Goal: Book appointment/travel/reservation

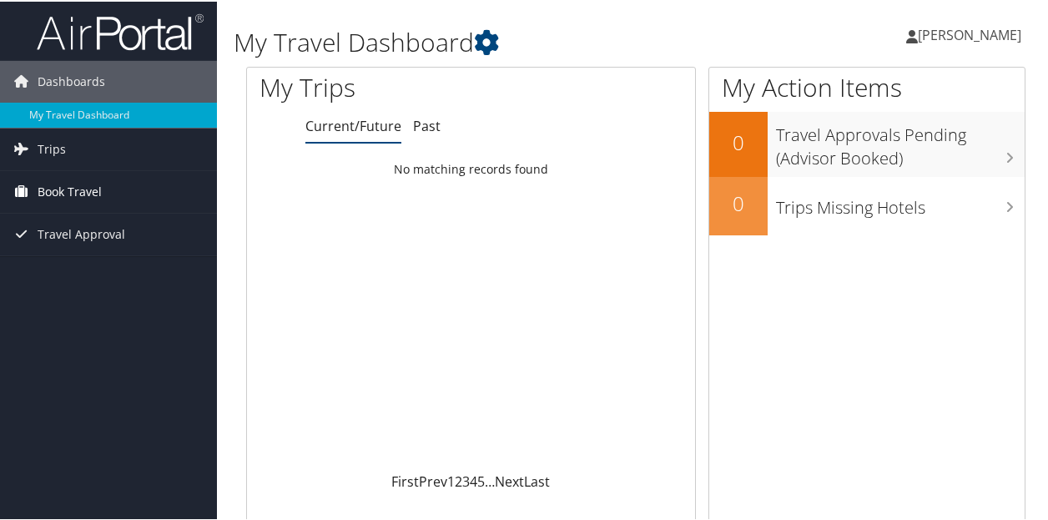
click at [44, 189] on span "Book Travel" at bounding box center [70, 190] width 64 height 42
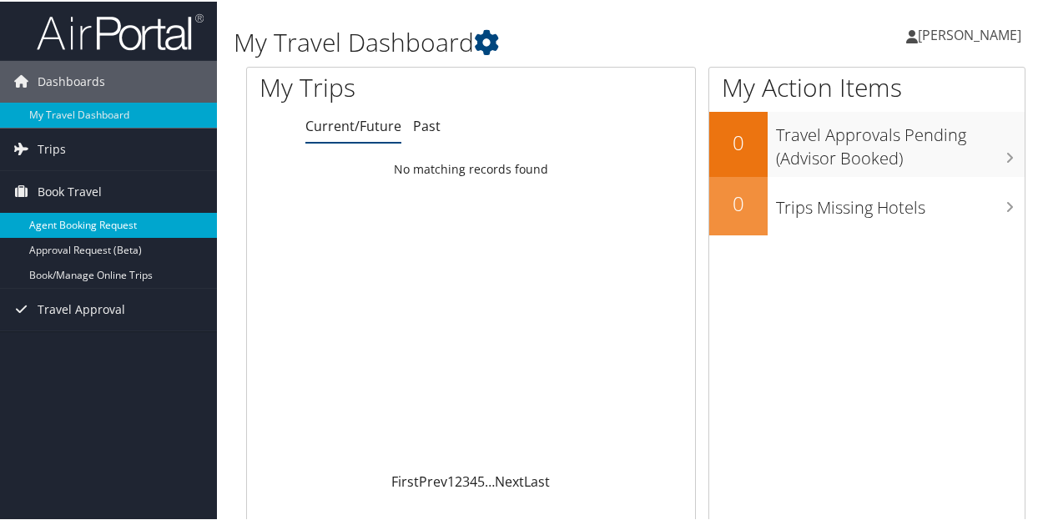
click at [60, 223] on link "Agent Booking Request" at bounding box center [108, 223] width 217 height 25
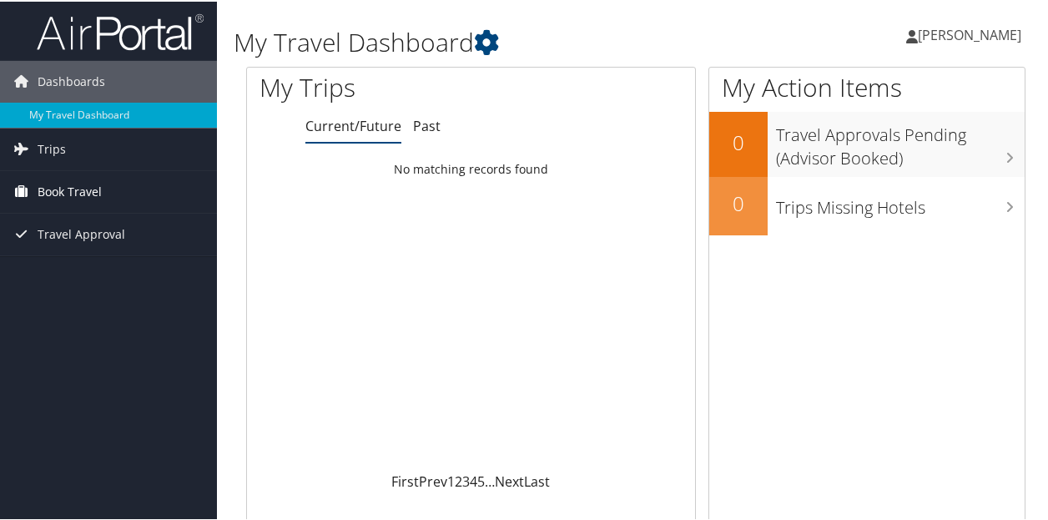
click at [73, 188] on span "Book Travel" at bounding box center [70, 190] width 64 height 42
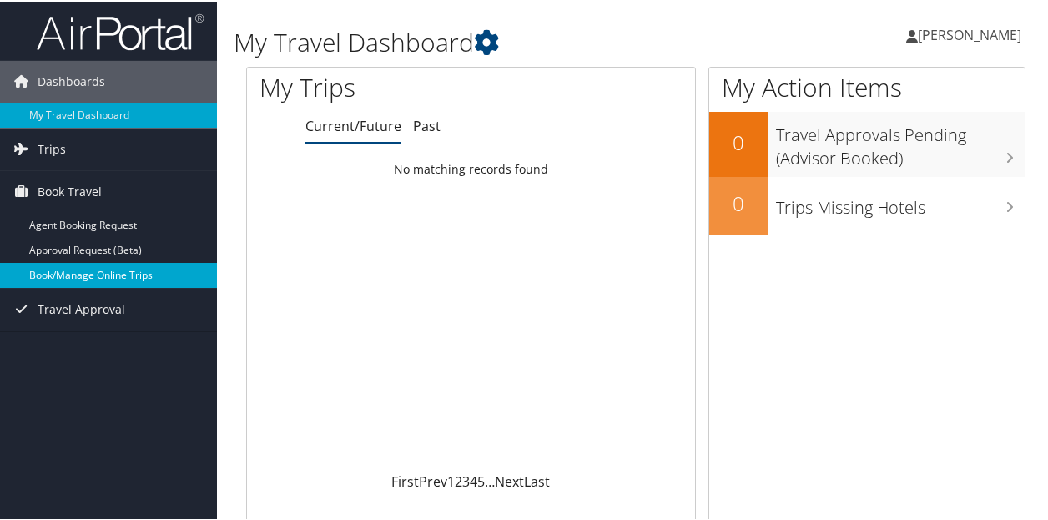
click at [81, 278] on link "Book/Manage Online Trips" at bounding box center [108, 273] width 217 height 25
